Goal: Entertainment & Leisure: Consume media (video, audio)

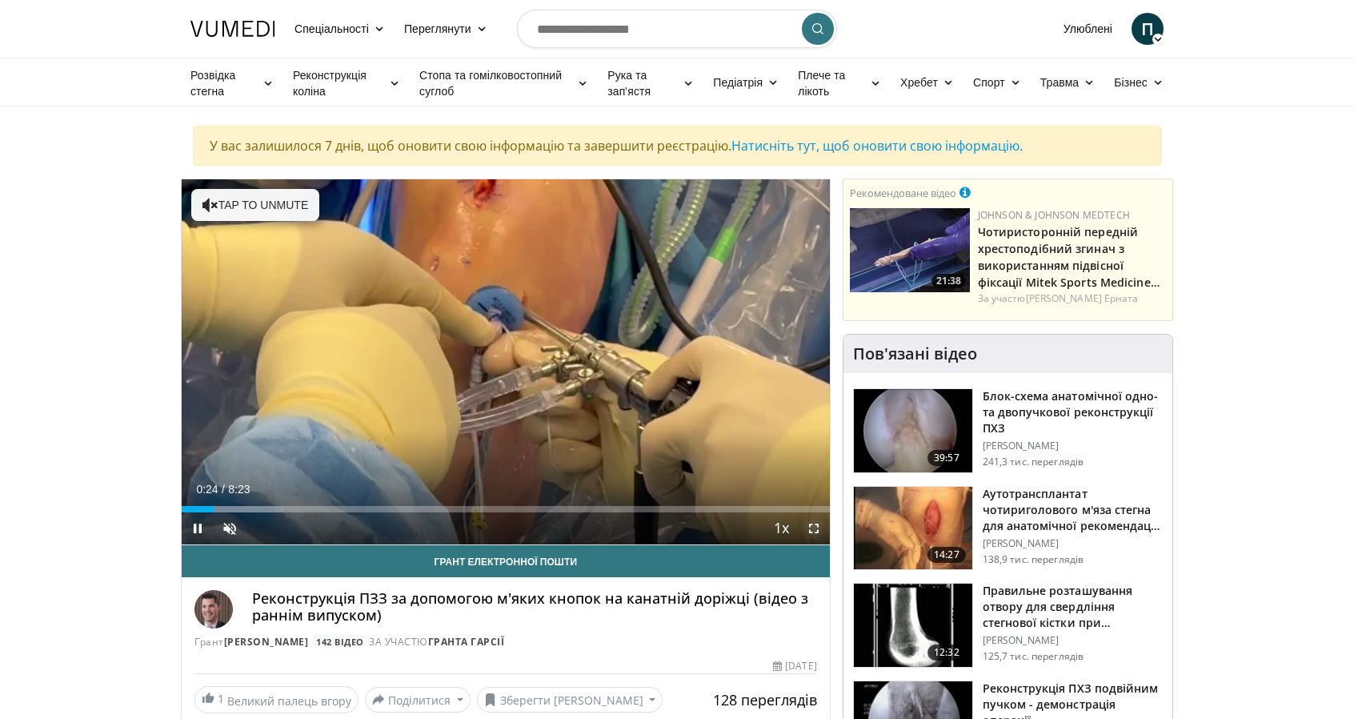
drag, startPoint x: 813, startPoint y: 529, endPoint x: 813, endPoint y: 626, distance: 96.8
click at [813, 529] on span "Video Player" at bounding box center [814, 528] width 32 height 32
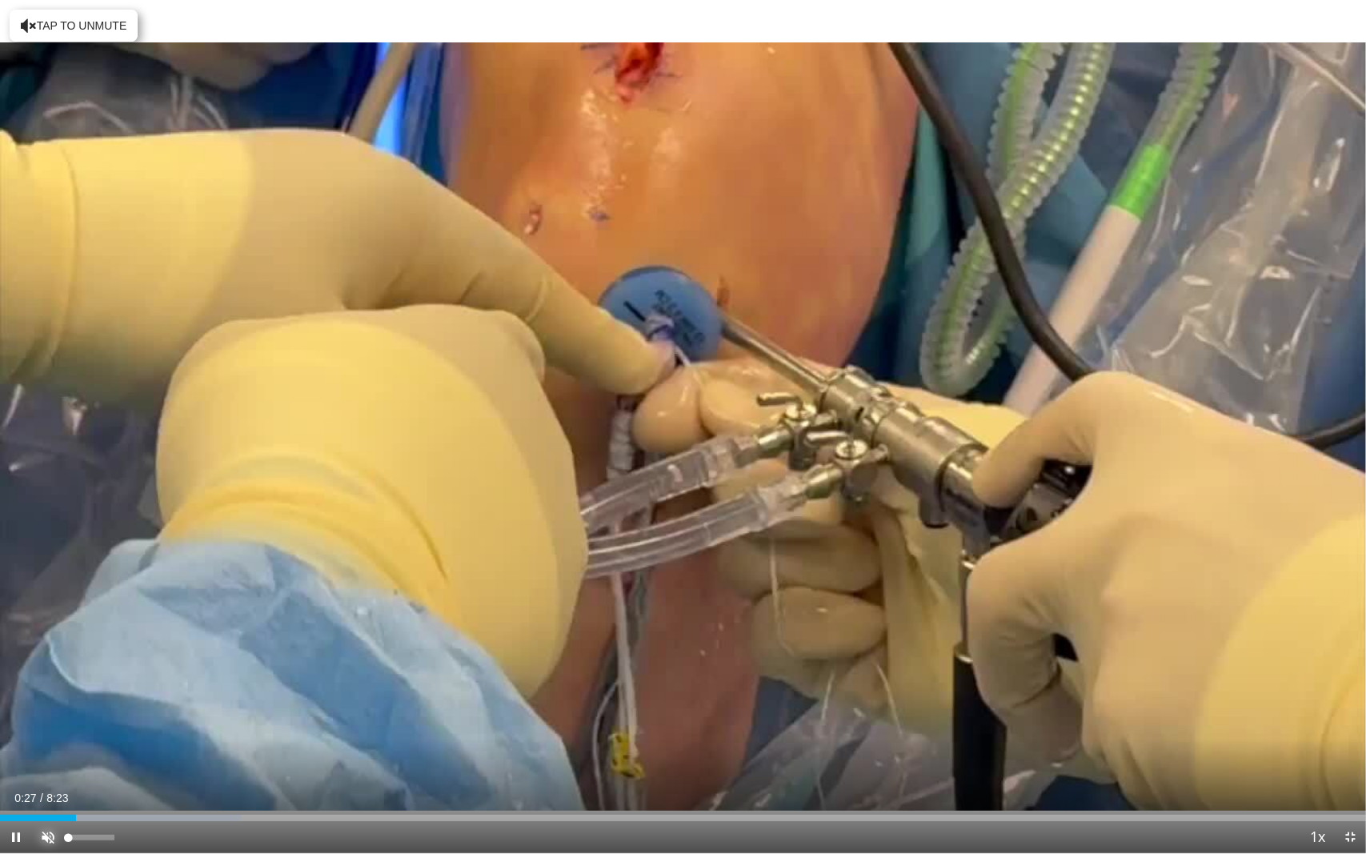
click at [47, 718] on span "Video Player" at bounding box center [48, 837] width 32 height 32
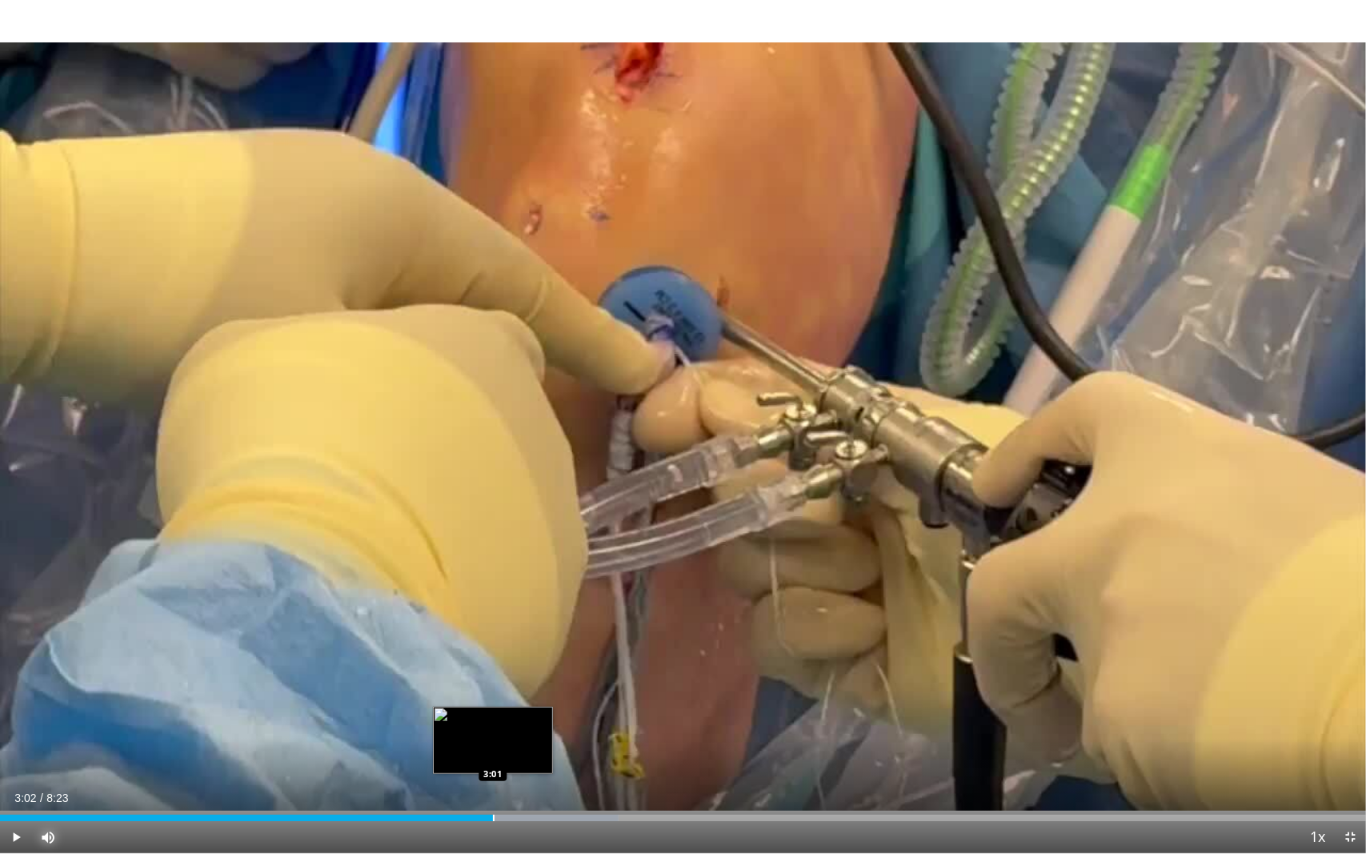
click at [493, 718] on div "Progress Bar" at bounding box center [494, 818] width 2 height 6
click at [537, 718] on div "Progress Bar" at bounding box center [538, 818] width 2 height 6
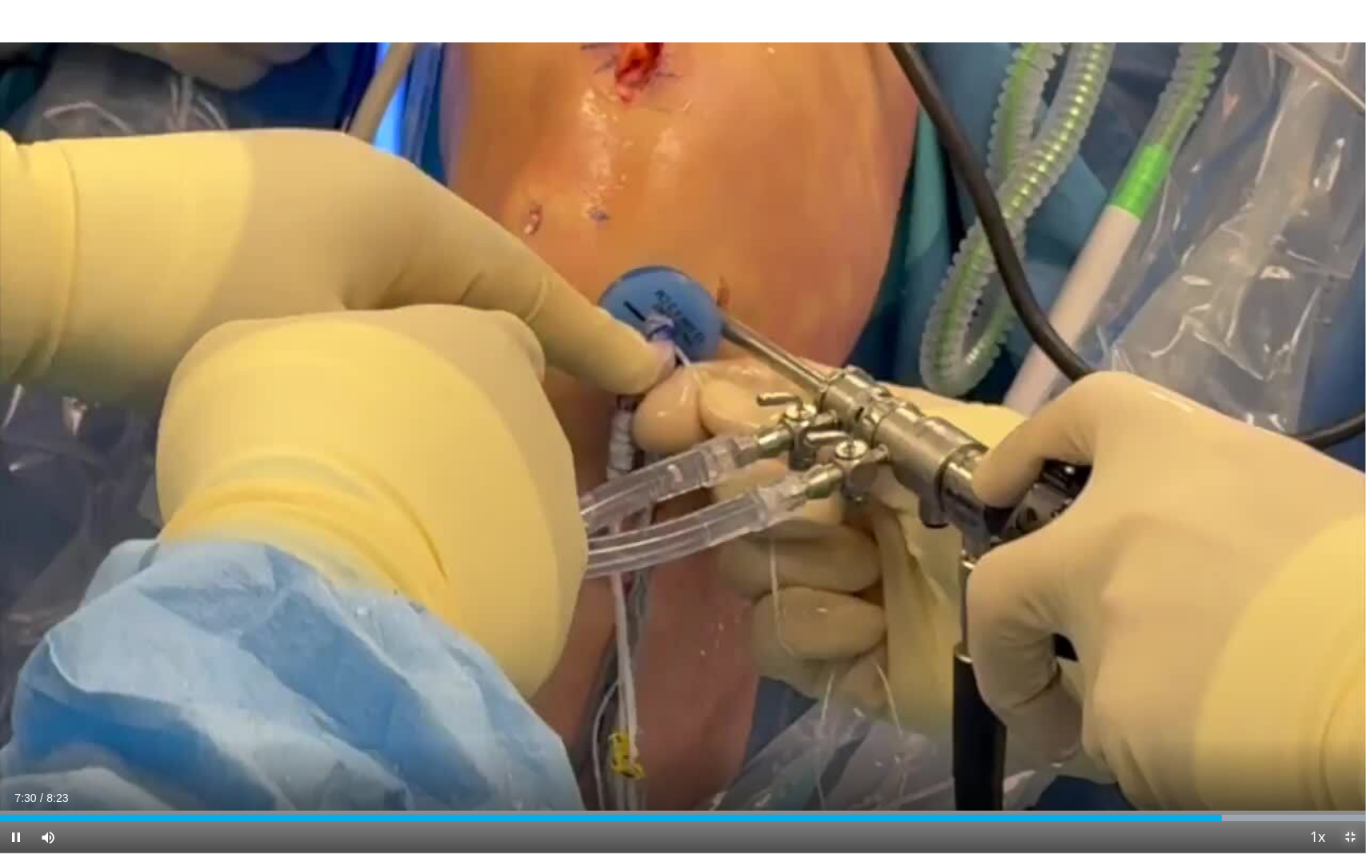
click at [1351, 718] on span "Video Player" at bounding box center [1350, 837] width 32 height 32
